Goal: Task Accomplishment & Management: Use online tool/utility

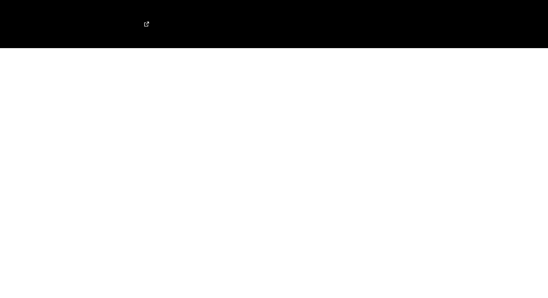
click at [436, 48] on html at bounding box center [274, 24] width 548 height 48
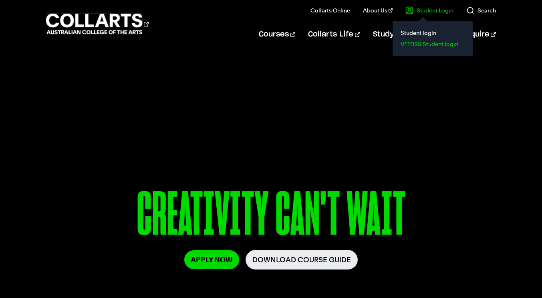
click at [429, 46] on link "VETDSS Student login" at bounding box center [432, 43] width 67 height 11
click at [424, 40] on link "VETDSS Student login" at bounding box center [432, 43] width 67 height 11
